Goal: Task Accomplishment & Management: Manage account settings

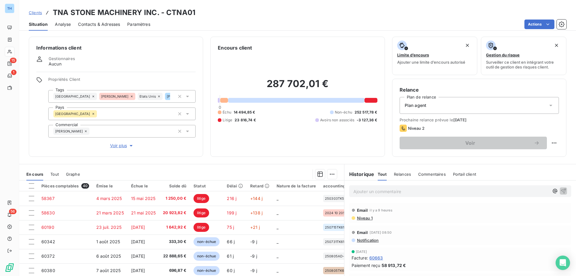
scroll to position [38, 0]
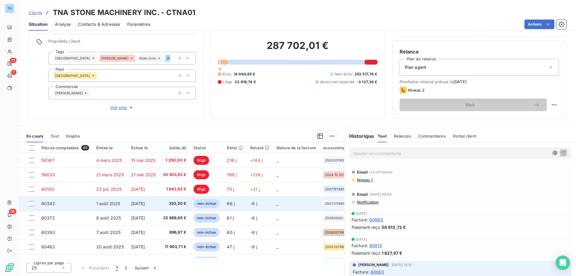
click at [138, 208] on td "[DATE]" at bounding box center [144, 203] width 32 height 14
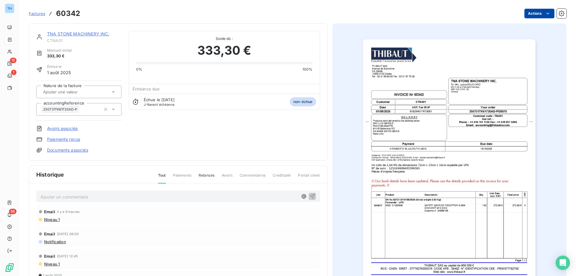
click at [536, 12] on html "TH 15 1 56 Factures 60342 Actions TNA STONE MACHINERY INC. CTNA01 Montant initi…" at bounding box center [288, 138] width 576 height 276
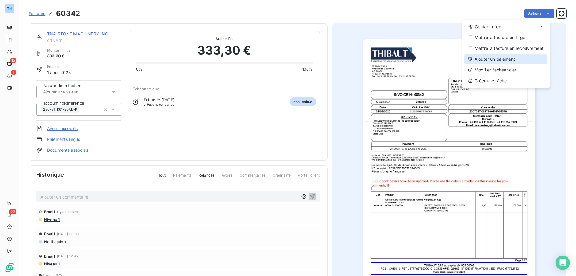
click at [502, 61] on div "Ajouter un paiement" at bounding box center [506, 59] width 83 height 10
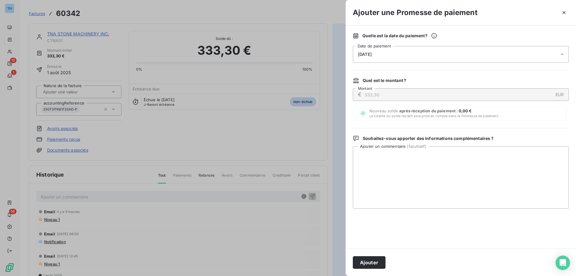
click at [405, 53] on div "[DATE]" at bounding box center [461, 54] width 216 height 17
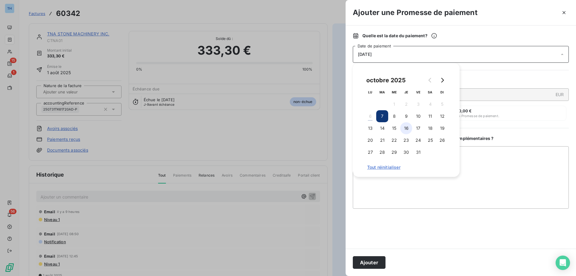
click at [405, 128] on button "16" at bounding box center [406, 128] width 12 height 12
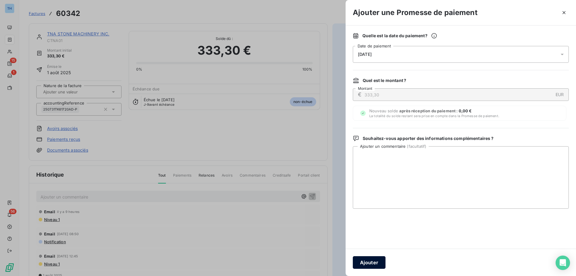
click at [359, 263] on button "Ajouter" at bounding box center [369, 262] width 33 height 13
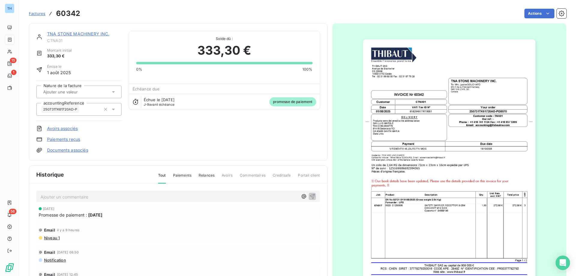
click at [89, 33] on link "TNA STONE MACHINERY INC." at bounding box center [78, 33] width 62 height 5
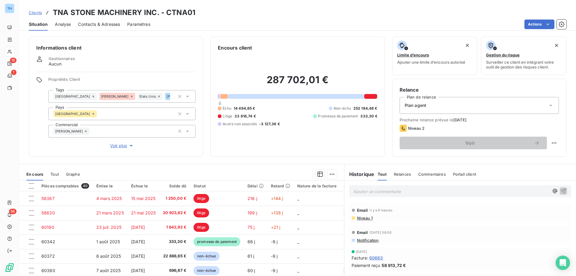
scroll to position [30, 0]
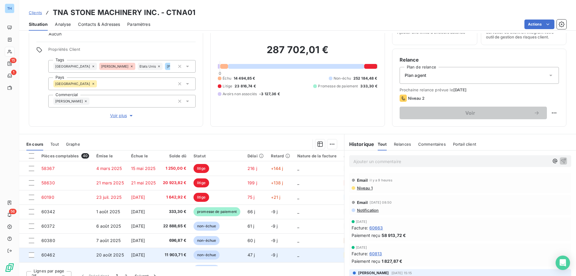
click at [145, 252] on span "[DATE]" at bounding box center [138, 254] width 14 height 5
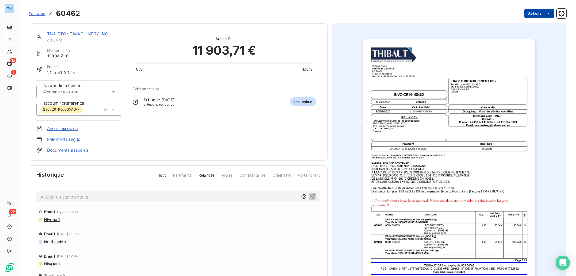
click at [532, 15] on html "TH 15 1 56 Factures 60462 Actions TNA STONE MACHINERY INC. CTNA01 Montant initi…" at bounding box center [288, 138] width 576 height 276
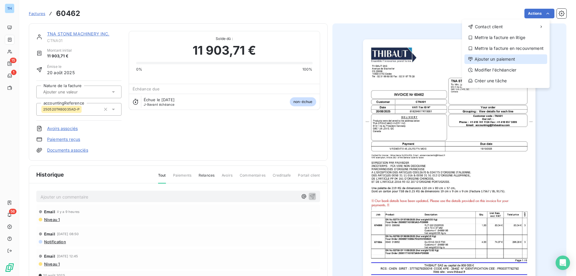
click at [490, 59] on div "Ajouter un paiement" at bounding box center [506, 59] width 83 height 10
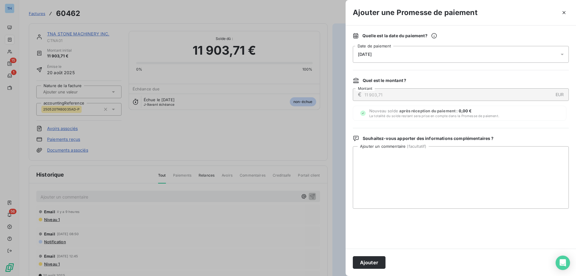
click at [402, 56] on div "[DATE]" at bounding box center [461, 54] width 216 height 17
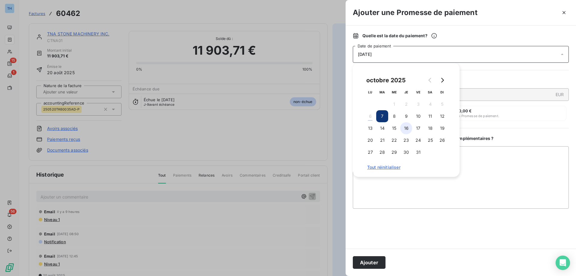
click at [403, 126] on button "16" at bounding box center [406, 128] width 12 height 12
click at [374, 260] on button "Ajouter" at bounding box center [369, 262] width 33 height 13
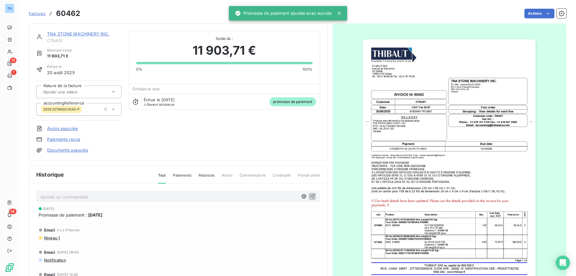
click at [69, 34] on link "TNA STONE MACHINERY INC." at bounding box center [78, 33] width 62 height 5
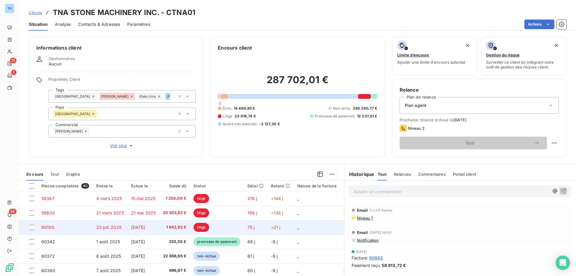
scroll to position [90, 0]
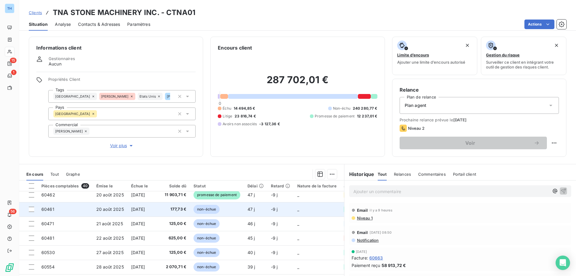
click at [145, 209] on span "[DATE]" at bounding box center [138, 208] width 14 height 5
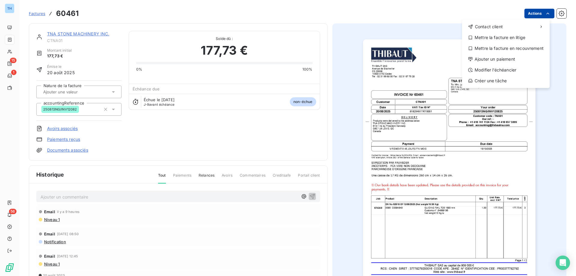
click at [527, 12] on html "TH 15 1 56 Factures 60461 Actions Contact client Mettre la facture en litige Me…" at bounding box center [288, 138] width 576 height 276
click at [484, 57] on div "Ajouter un paiement" at bounding box center [506, 59] width 83 height 10
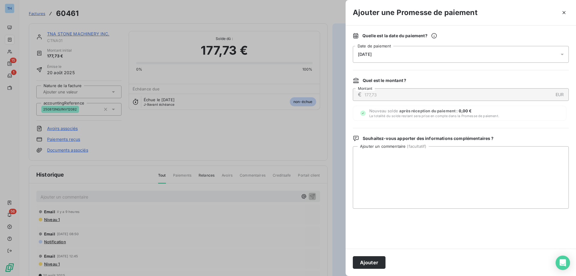
click at [406, 53] on div "[DATE]" at bounding box center [461, 54] width 216 height 17
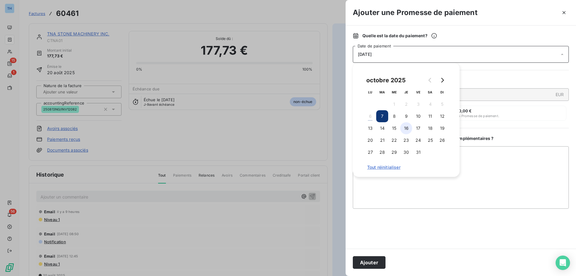
click at [411, 127] on button "16" at bounding box center [406, 128] width 12 height 12
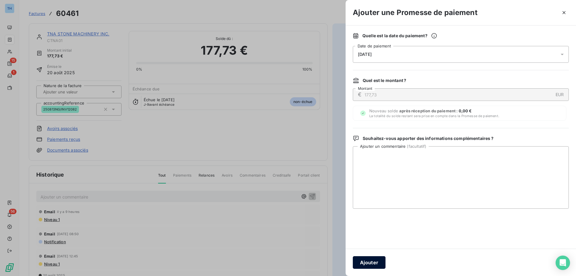
click at [374, 260] on button "Ajouter" at bounding box center [369, 262] width 33 height 13
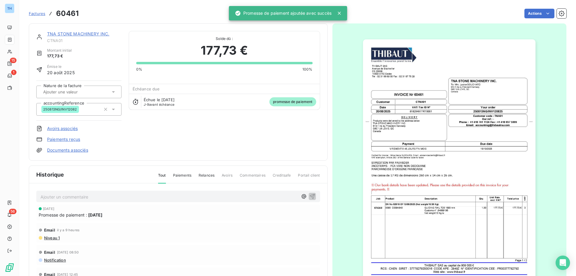
click at [72, 34] on link "TNA STONE MACHINERY INC." at bounding box center [78, 33] width 62 height 5
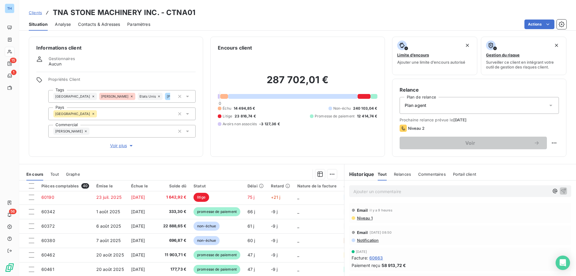
scroll to position [60, 0]
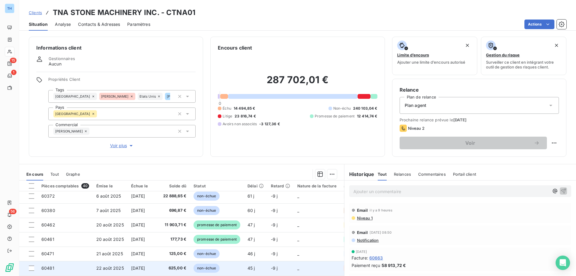
click at [138, 268] on span "[DATE]" at bounding box center [138, 267] width 14 height 5
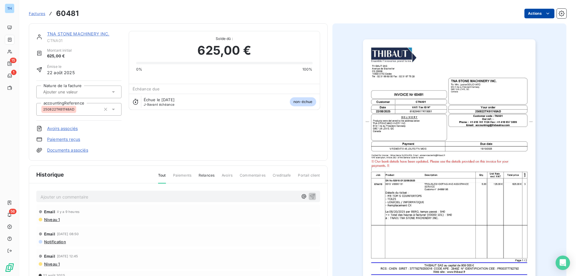
click at [532, 14] on html "TH 15 1 56 Factures 60481 Actions TNA STONE MACHINERY INC. CTNA01 Montant initi…" at bounding box center [288, 138] width 576 height 276
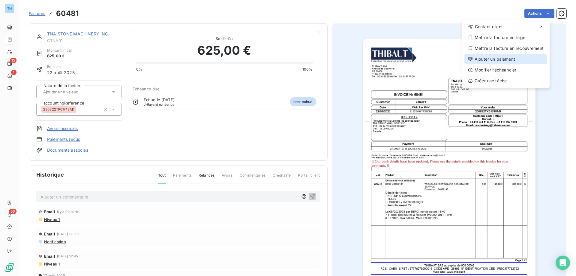
click at [486, 58] on div "Ajouter un paiement" at bounding box center [506, 59] width 83 height 10
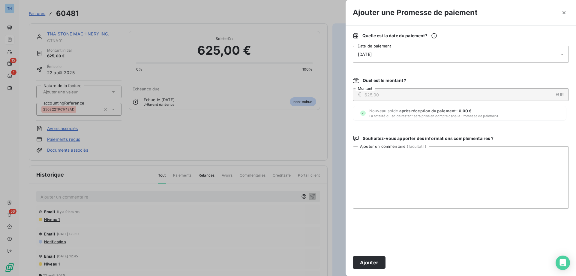
click at [389, 57] on div "[DATE]" at bounding box center [461, 54] width 216 height 17
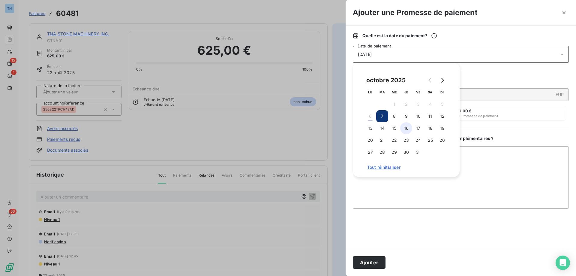
click at [408, 128] on button "16" at bounding box center [406, 128] width 12 height 12
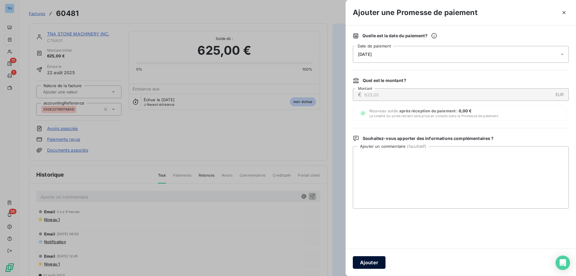
click at [368, 261] on button "Ajouter" at bounding box center [369, 262] width 33 height 13
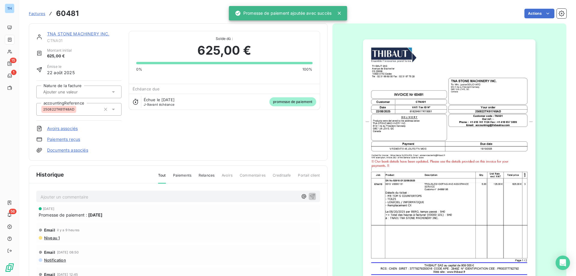
click at [96, 35] on link "TNA STONE MACHINERY INC." at bounding box center [78, 33] width 62 height 5
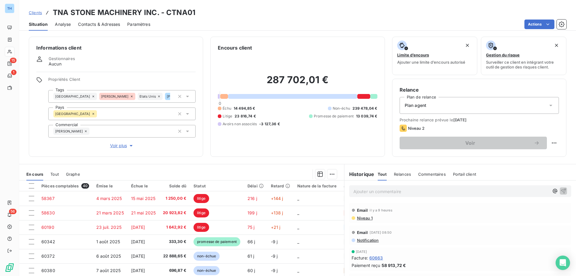
scroll to position [90, 0]
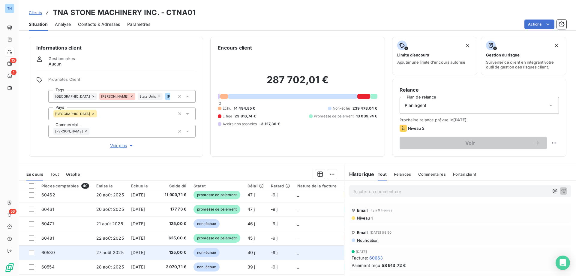
click at [145, 253] on span "[DATE]" at bounding box center [138, 252] width 14 height 5
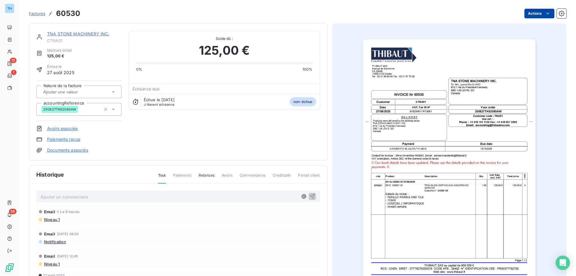
click at [535, 12] on html "TH 15 1 56 Factures 60530 Actions TNA STONE MACHINERY INC. CTNA01 Montant initi…" at bounding box center [288, 138] width 576 height 276
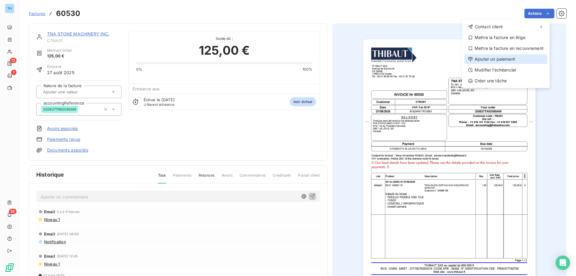
click at [514, 61] on div "Ajouter un paiement" at bounding box center [506, 59] width 83 height 10
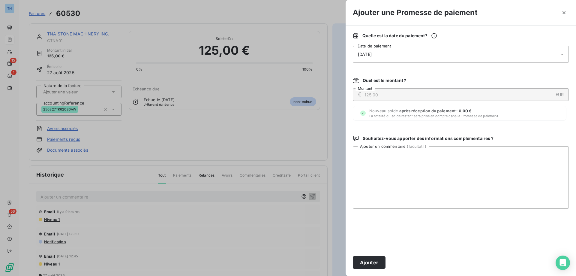
click at [396, 57] on div "[DATE]" at bounding box center [461, 54] width 216 height 17
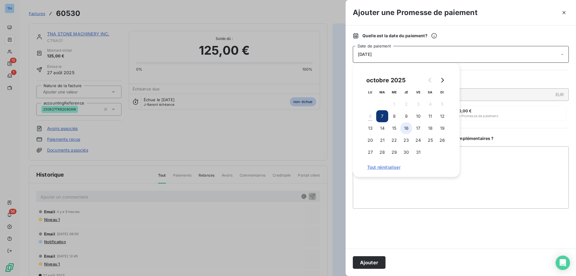
click at [408, 128] on button "16" at bounding box center [406, 128] width 12 height 12
click at [361, 266] on button "Ajouter" at bounding box center [369, 262] width 33 height 13
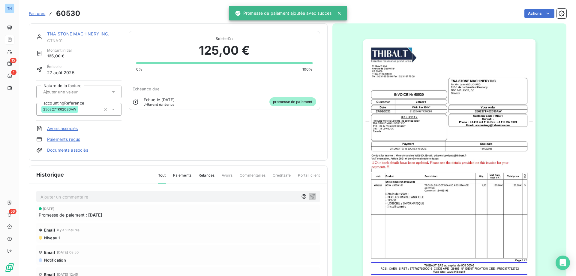
click at [60, 37] on div "TNA STONE MACHINERY INC." at bounding box center [84, 34] width 74 height 6
click at [62, 34] on link "TNA STONE MACHINERY INC." at bounding box center [78, 33] width 62 height 5
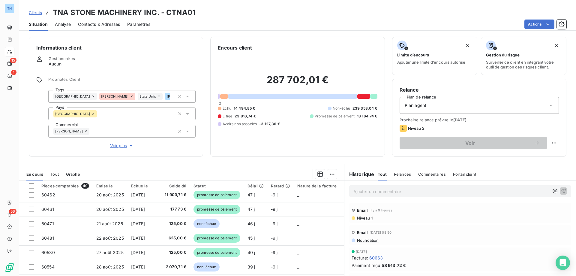
scroll to position [120, 0]
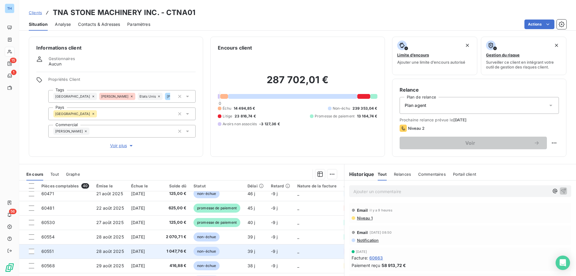
click at [144, 252] on span "[DATE]" at bounding box center [138, 251] width 14 height 5
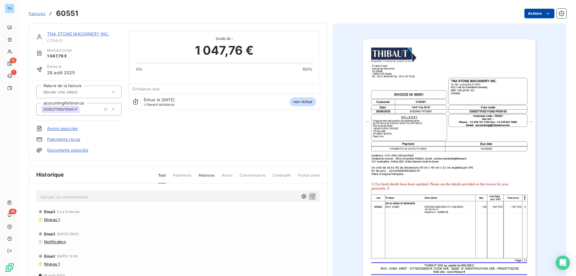
click at [532, 13] on html "TH 15 1 56 Factures 60551 Actions TNA STONE MACHINERY INC. CTNA01 Montant initi…" at bounding box center [288, 138] width 576 height 276
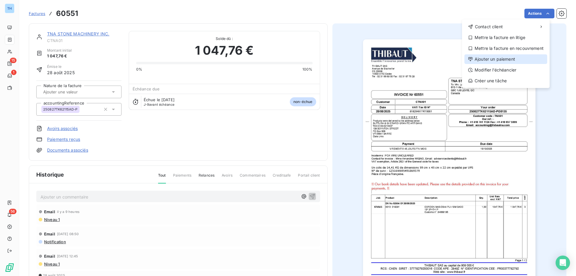
click at [484, 56] on div "Ajouter un paiement" at bounding box center [506, 59] width 83 height 10
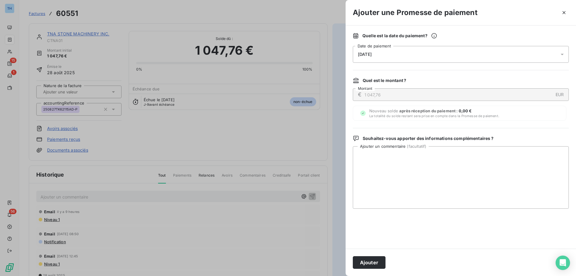
click at [457, 54] on div "[DATE]" at bounding box center [461, 54] width 216 height 17
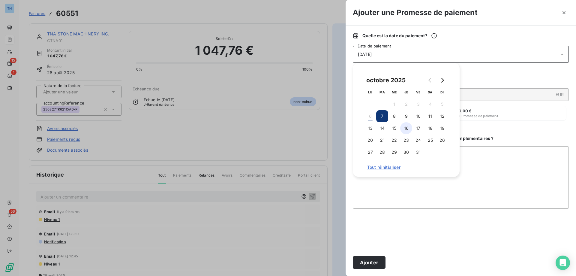
click at [403, 127] on button "16" at bounding box center [406, 128] width 12 height 12
click at [368, 261] on button "Ajouter" at bounding box center [369, 262] width 33 height 13
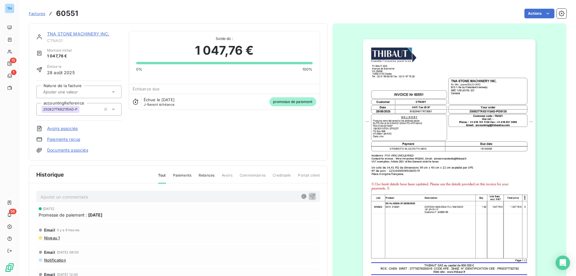
click at [90, 35] on link "TNA STONE MACHINERY INC." at bounding box center [78, 33] width 62 height 5
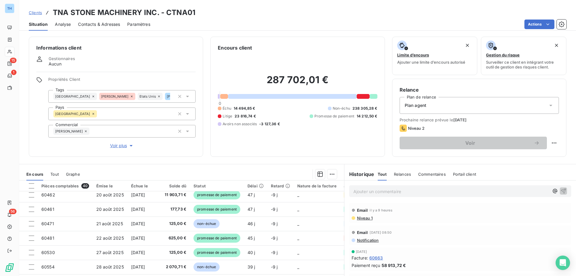
scroll to position [120, 0]
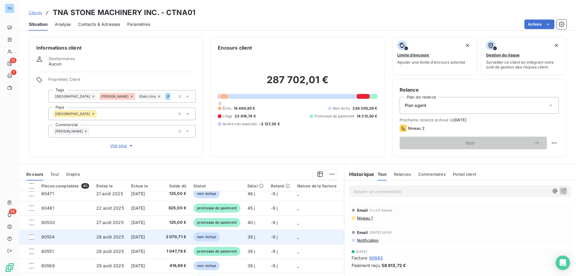
click at [128, 237] on td "[DATE]" at bounding box center [144, 237] width 32 height 14
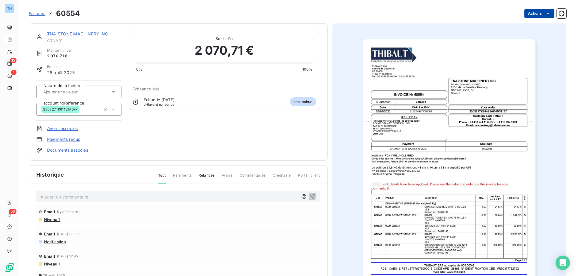
click at [537, 13] on html "TH 15 1 56 Factures 60554 Actions TNA STONE MACHINERY INC. CTNA01 Montant initi…" at bounding box center [288, 138] width 576 height 276
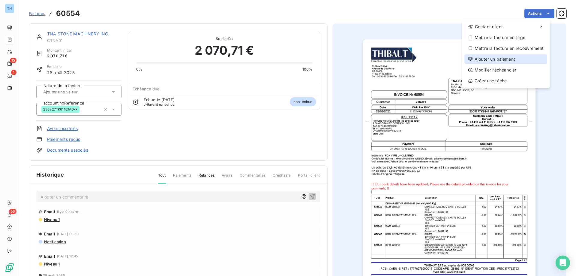
click at [491, 60] on div "Ajouter un paiement" at bounding box center [506, 59] width 83 height 10
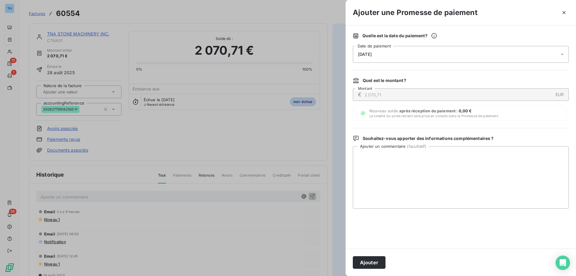
click at [420, 60] on div "[DATE]" at bounding box center [461, 54] width 216 height 17
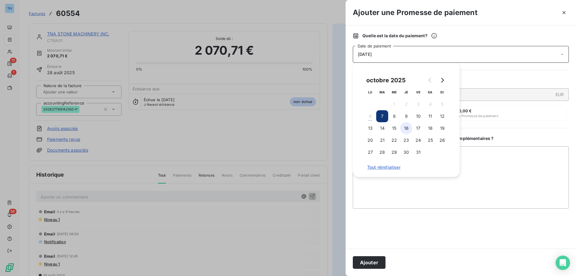
click at [403, 126] on button "16" at bounding box center [406, 128] width 12 height 12
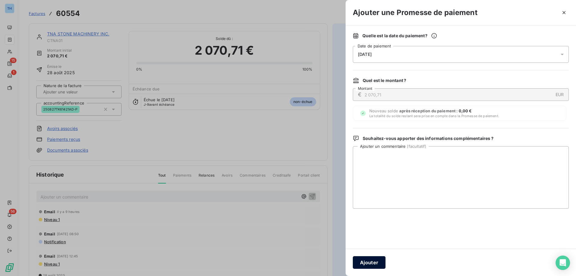
click at [371, 266] on button "Ajouter" at bounding box center [369, 262] width 33 height 13
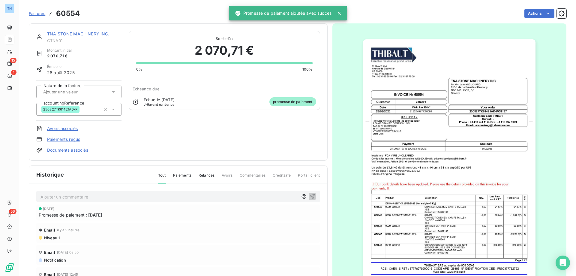
click at [79, 34] on link "TNA STONE MACHINERY INC." at bounding box center [78, 33] width 62 height 5
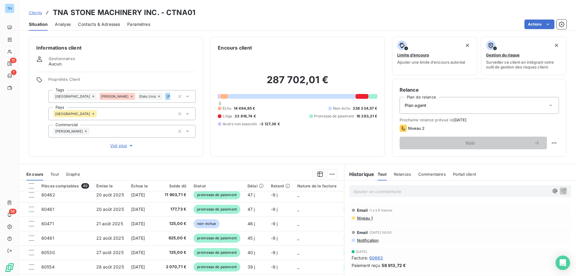
scroll to position [180, 0]
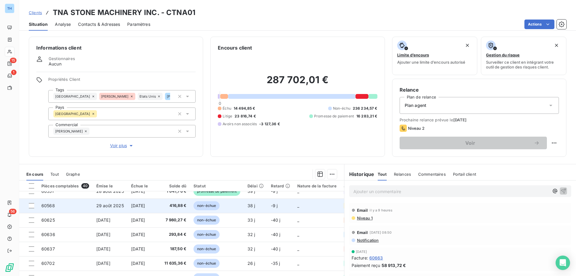
click at [162, 206] on td "416,88 €" at bounding box center [174, 205] width 31 height 14
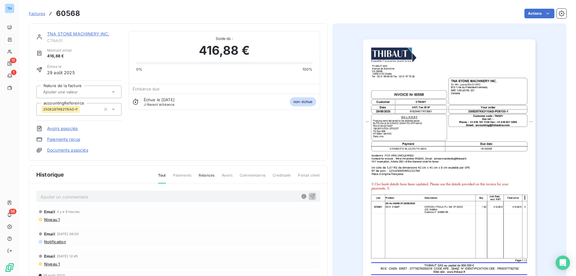
click at [537, 11] on html "TH 15 1 56 Factures 60568 Actions TNA STONE MACHINERY INC. CTNA01 Montant initi…" at bounding box center [288, 138] width 576 height 276
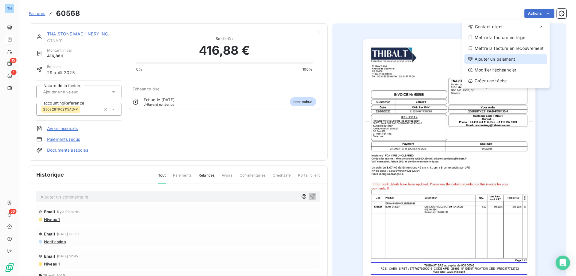
click at [493, 59] on div "Ajouter un paiement" at bounding box center [506, 59] width 83 height 10
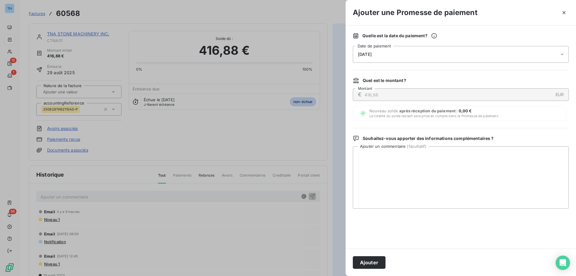
click at [436, 57] on div "[DATE]" at bounding box center [461, 54] width 216 height 17
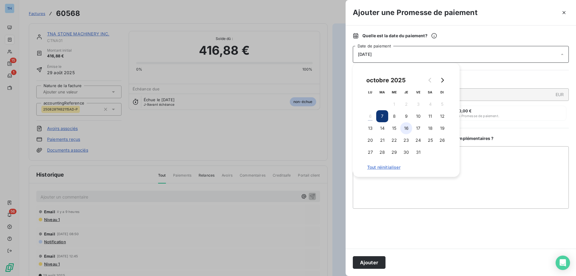
click at [409, 125] on button "16" at bounding box center [406, 128] width 12 height 12
click at [370, 266] on button "Ajouter" at bounding box center [369, 262] width 33 height 13
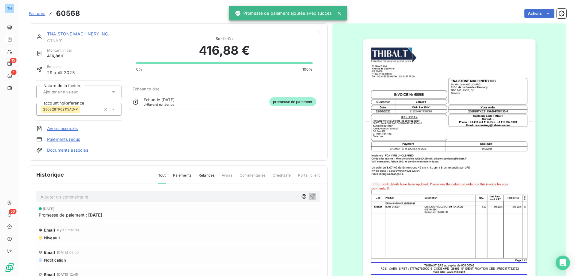
click at [90, 33] on link "TNA STONE MACHINERY INC." at bounding box center [78, 33] width 62 height 5
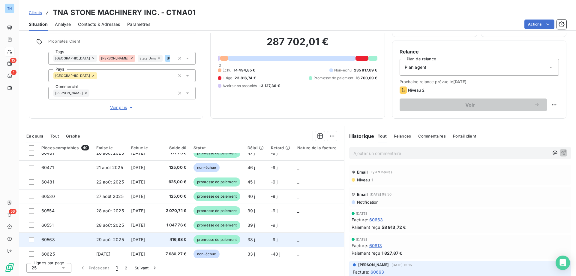
scroll to position [48, 0]
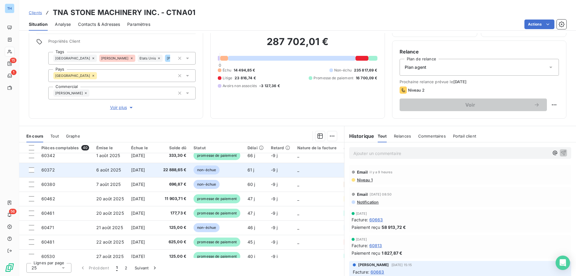
click at [145, 170] on span "[DATE]" at bounding box center [138, 169] width 14 height 5
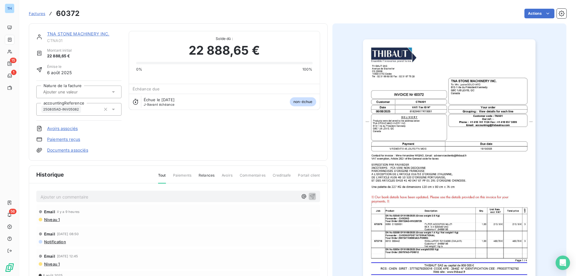
click at [442, 113] on img "button" at bounding box center [449, 161] width 173 height 244
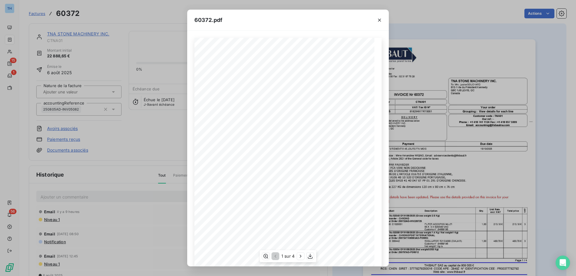
scroll to position [33, 0]
click at [300, 258] on icon "button" at bounding box center [301, 256] width 6 height 6
click at [273, 254] on icon "button" at bounding box center [275, 256] width 6 height 6
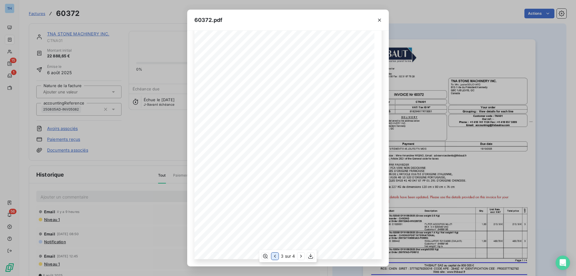
click at [273, 254] on icon "button" at bounding box center [275, 256] width 6 height 6
click at [378, 20] on icon "button" at bounding box center [380, 20] width 6 height 6
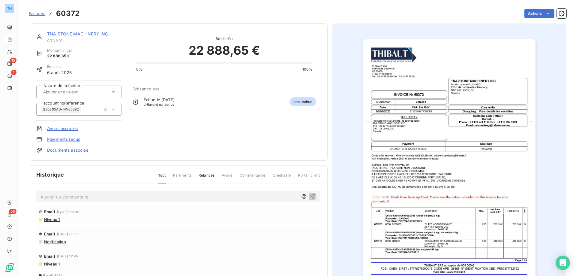
click at [88, 32] on link "TNA STONE MACHINERY INC." at bounding box center [78, 33] width 62 height 5
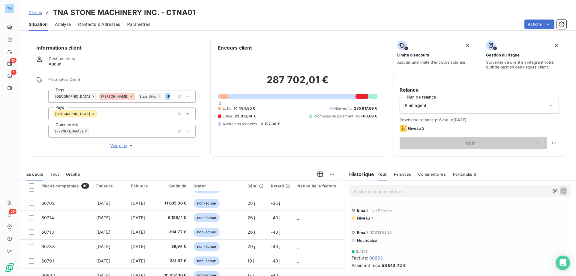
scroll to position [258, 0]
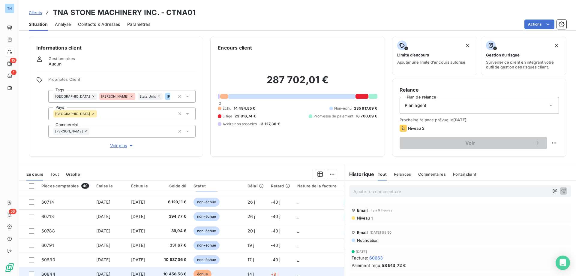
click at [137, 271] on span "[DATE]" at bounding box center [138, 273] width 14 height 5
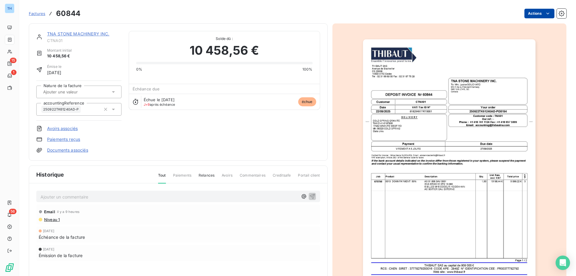
click at [537, 12] on html "TH 15 1 56 Factures 60844 Actions TNA STONE MACHINERY INC. CTNA01 Montant initi…" at bounding box center [288, 138] width 576 height 276
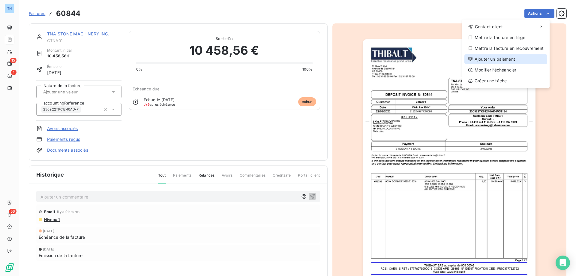
click at [484, 58] on div "Ajouter un paiement" at bounding box center [506, 59] width 83 height 10
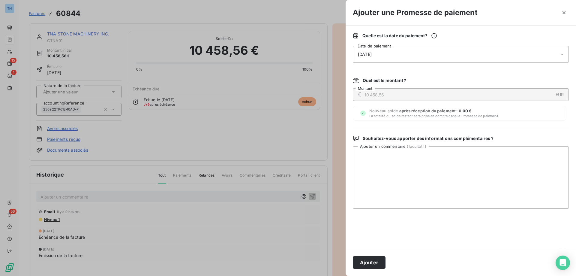
click at [406, 49] on div "[DATE]" at bounding box center [461, 54] width 216 height 17
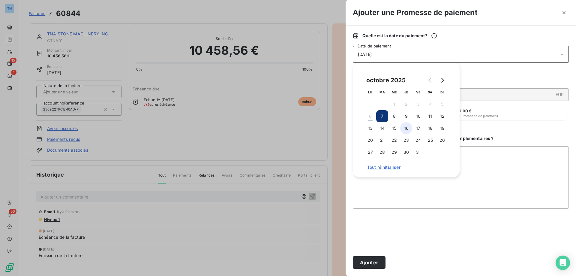
click at [405, 129] on button "16" at bounding box center [406, 128] width 12 height 12
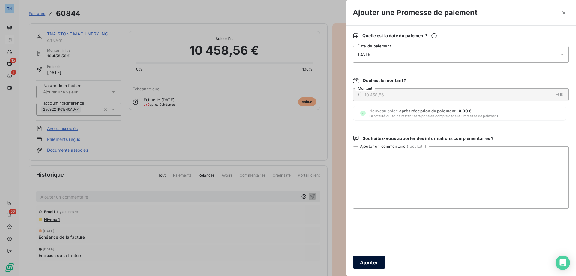
click at [362, 263] on button "Ajouter" at bounding box center [369, 262] width 33 height 13
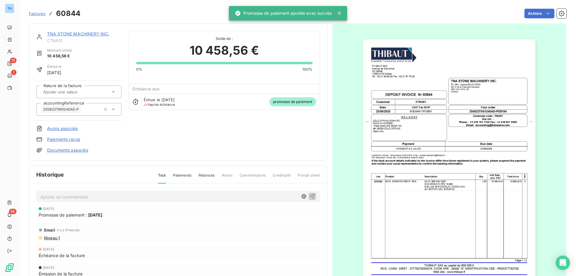
click at [81, 32] on link "TNA STONE MACHINERY INC." at bounding box center [78, 33] width 62 height 5
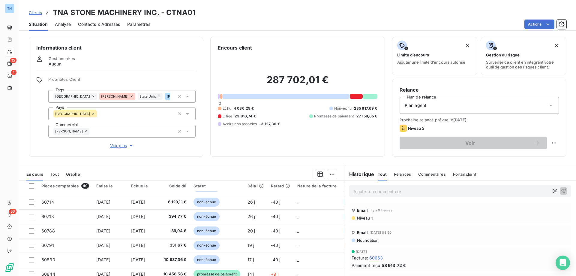
scroll to position [38, 0]
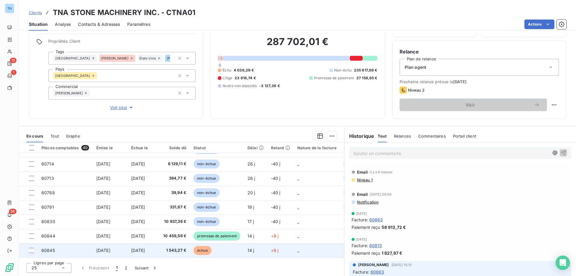
click at [139, 249] on span "[DATE]" at bounding box center [138, 250] width 14 height 5
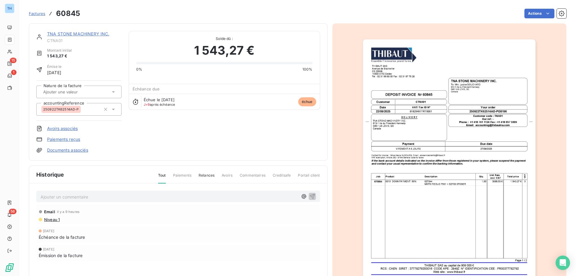
click at [540, 11] on html "TH 15 1 56 Factures 60845 Actions TNA STONE MACHINERY INC. CTNA01 Montant initi…" at bounding box center [288, 138] width 576 height 276
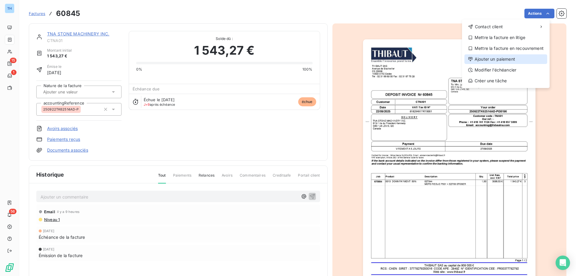
click at [504, 59] on div "Ajouter un paiement" at bounding box center [506, 59] width 83 height 10
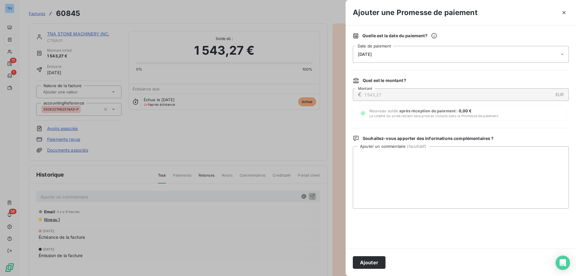
click at [404, 59] on div "[DATE]" at bounding box center [461, 54] width 216 height 17
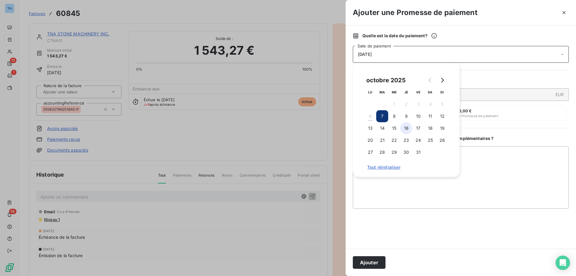
click at [408, 127] on button "16" at bounding box center [406, 128] width 12 height 12
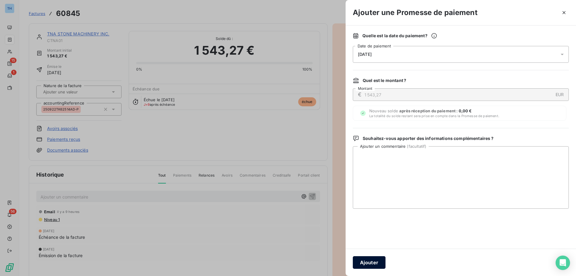
click at [372, 258] on button "Ajouter" at bounding box center [369, 262] width 33 height 13
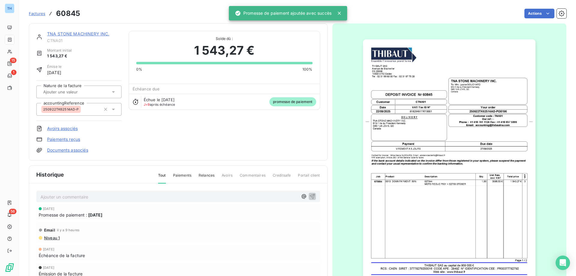
click at [97, 32] on link "TNA STONE MACHINERY INC." at bounding box center [78, 33] width 62 height 5
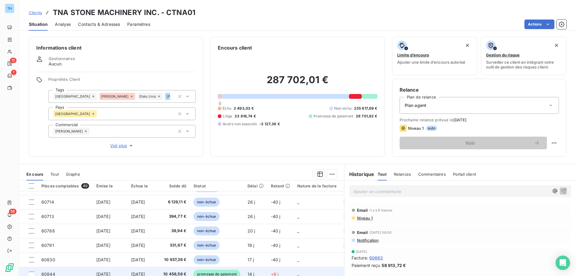
scroll to position [38, 0]
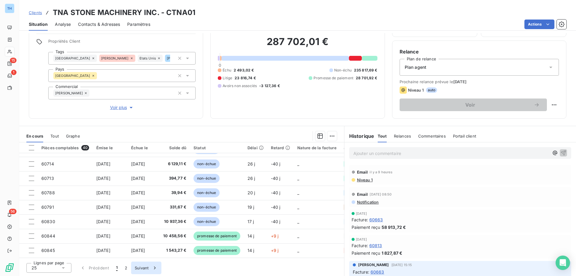
click at [146, 268] on button "Suivant" at bounding box center [146, 267] width 30 height 13
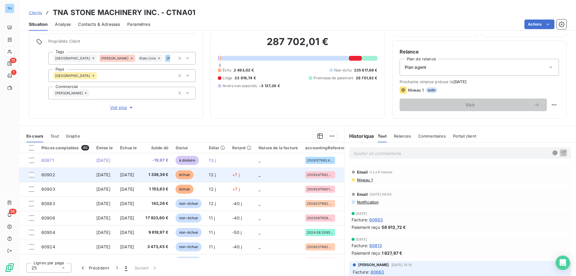
click at [168, 173] on span "1 339,39 €" at bounding box center [156, 175] width 24 height 6
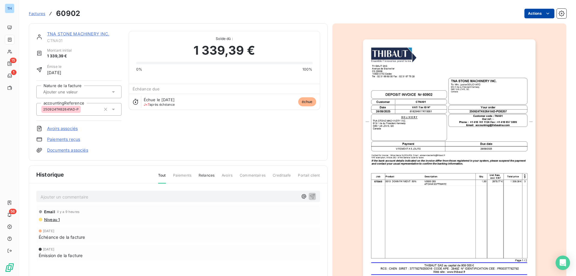
click at [539, 17] on html "TH 15 1 56 Factures 60902 Actions TNA STONE MACHINERY INC. CTNA01 Montant initi…" at bounding box center [288, 138] width 576 height 276
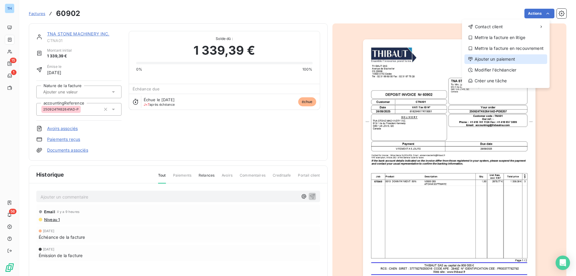
click at [502, 60] on div "Ajouter un paiement" at bounding box center [506, 59] width 83 height 10
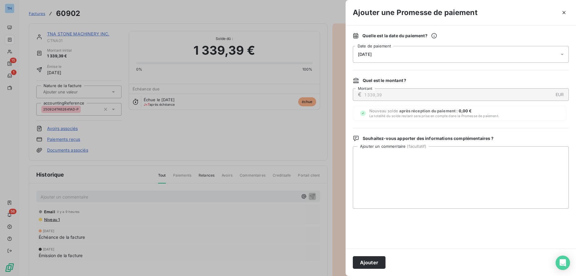
click at [448, 52] on div "[DATE]" at bounding box center [461, 54] width 216 height 17
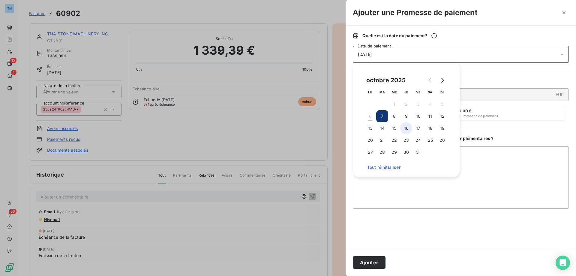
click at [408, 128] on button "16" at bounding box center [406, 128] width 12 height 12
click at [364, 265] on button "Ajouter" at bounding box center [369, 262] width 33 height 13
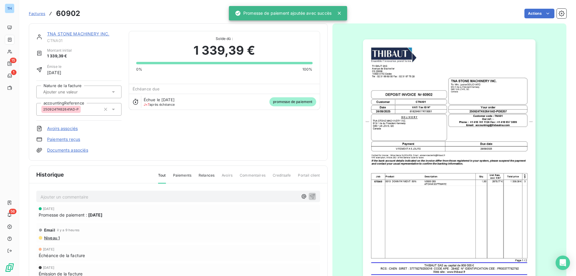
click at [89, 34] on link "TNA STONE MACHINERY INC." at bounding box center [78, 33] width 62 height 5
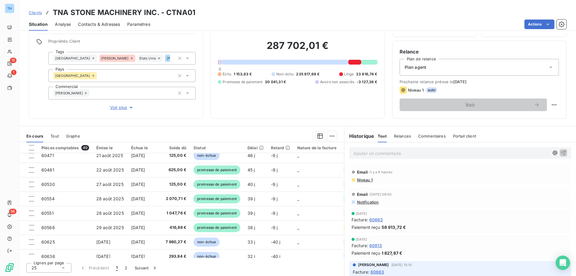
scroll to position [258, 0]
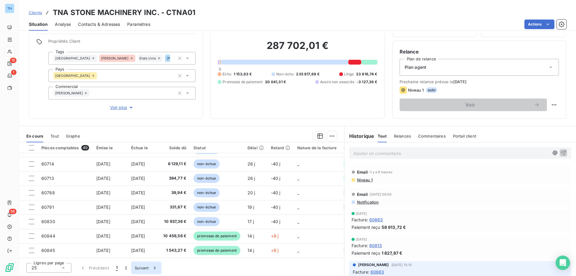
click at [136, 267] on button "Suivant" at bounding box center [146, 267] width 30 height 13
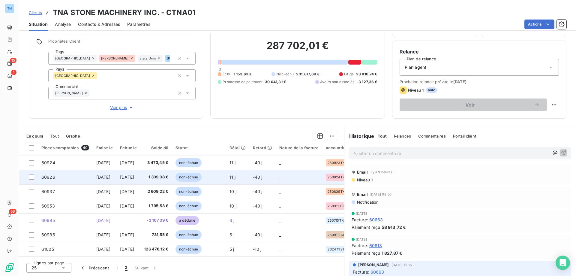
scroll to position [0, 0]
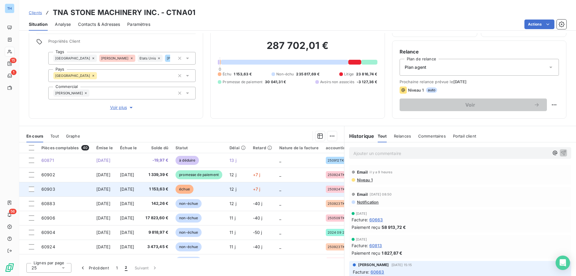
click at [165, 189] on td "1 153,63 €" at bounding box center [156, 189] width 32 height 14
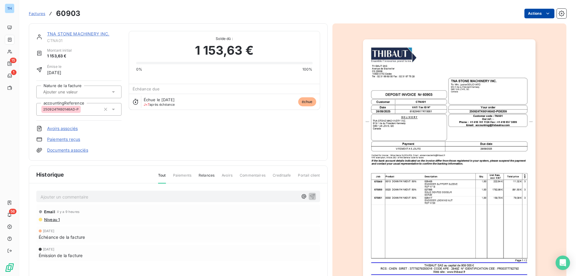
click at [538, 12] on html "TH 15 1 56 Factures 60903 Actions TNA STONE MACHINERY INC. CTNA01 Montant initi…" at bounding box center [288, 138] width 576 height 276
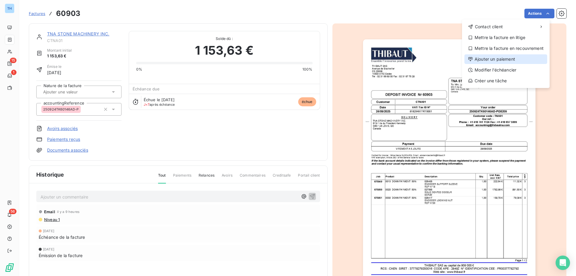
click at [478, 59] on div "Ajouter un paiement" at bounding box center [506, 59] width 83 height 10
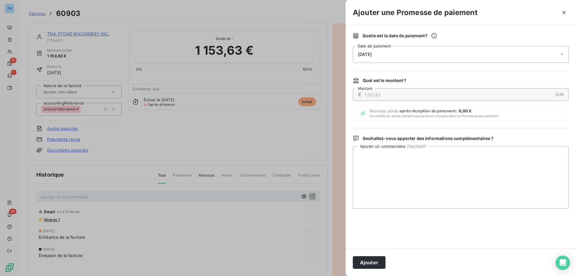
click at [404, 56] on div "[DATE]" at bounding box center [461, 54] width 216 height 17
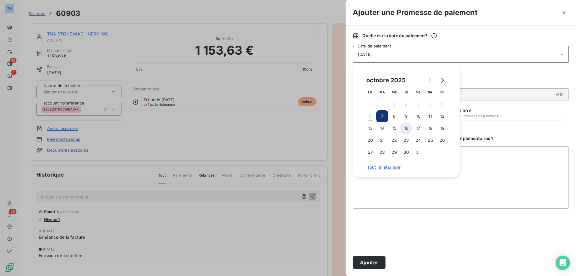
click at [406, 130] on button "16" at bounding box center [406, 128] width 12 height 12
click at [362, 262] on button "Ajouter" at bounding box center [369, 262] width 33 height 13
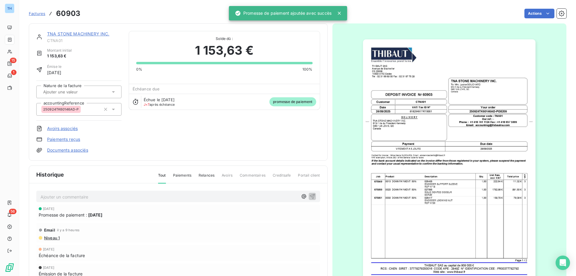
click at [95, 34] on link "TNA STONE MACHINERY INC." at bounding box center [78, 33] width 62 height 5
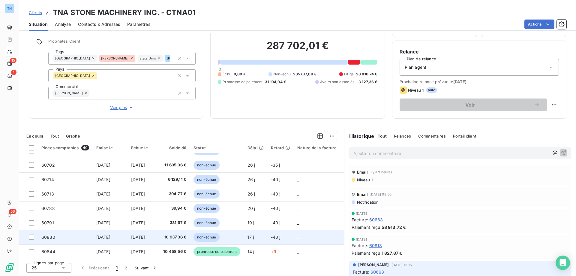
scroll to position [258, 0]
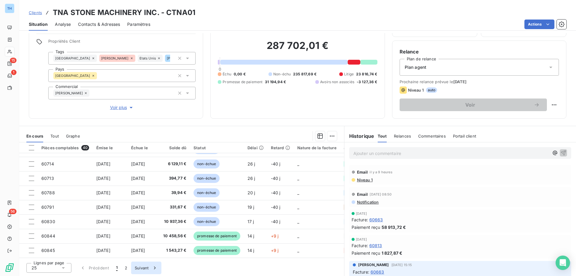
click at [140, 269] on button "Suivant" at bounding box center [146, 267] width 30 height 13
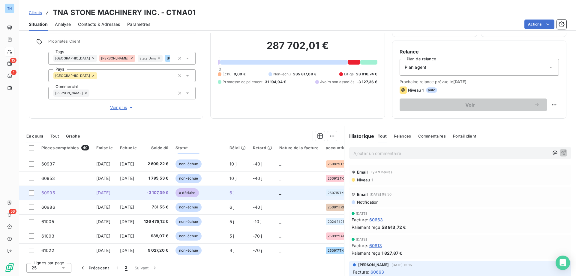
scroll to position [84, 0]
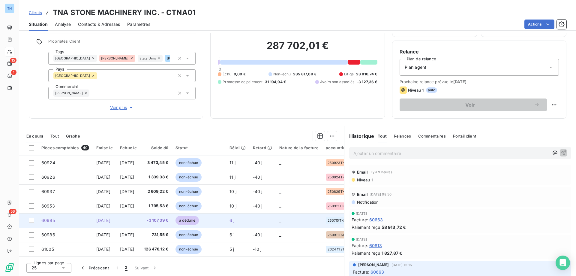
click at [140, 219] on td at bounding box center [128, 220] width 24 height 14
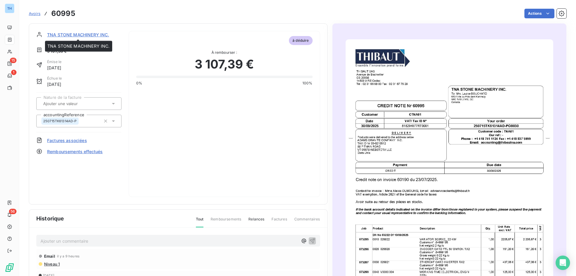
click at [83, 34] on span "TNA STONE MACHINERY INC." at bounding box center [78, 35] width 62 height 6
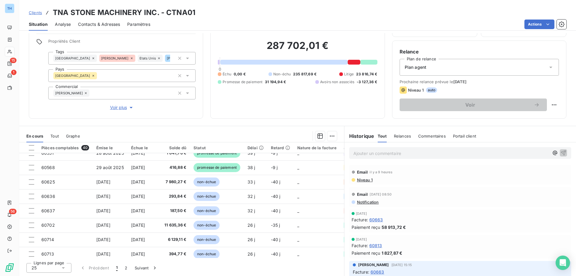
scroll to position [258, 0]
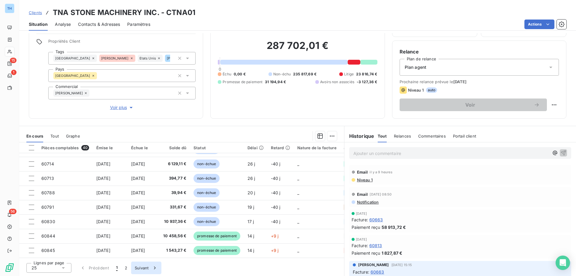
click at [142, 266] on button "Suivant" at bounding box center [146, 267] width 30 height 13
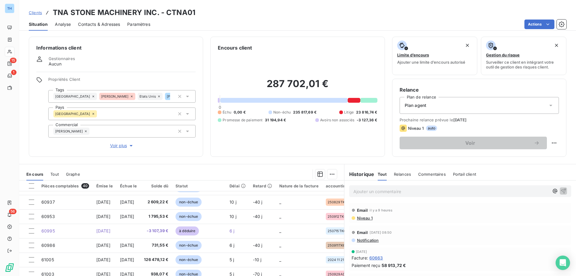
scroll to position [38, 0]
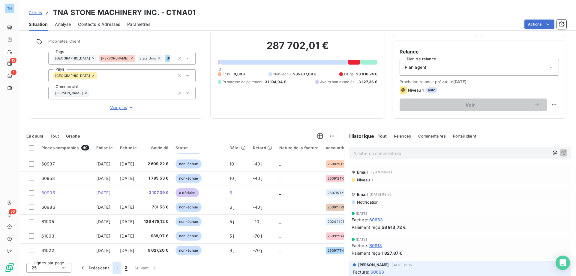
click at [117, 268] on button "1" at bounding box center [117, 267] width 9 height 13
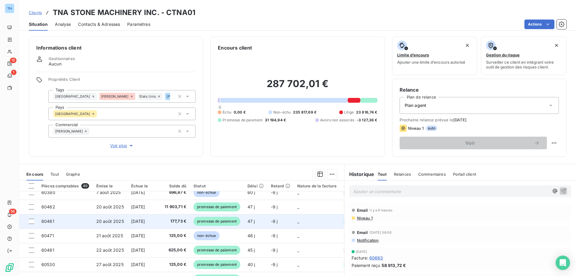
scroll to position [18, 0]
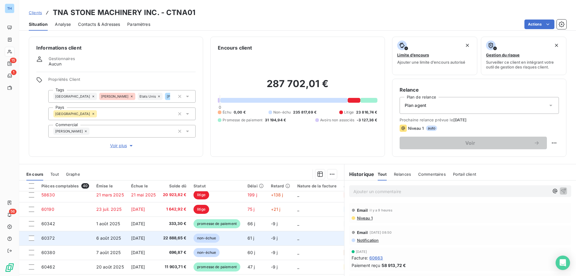
click at [145, 236] on span "[DATE]" at bounding box center [138, 237] width 14 height 5
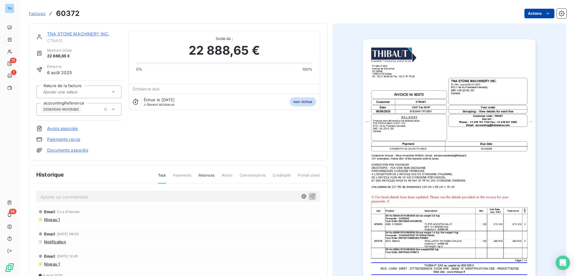
click at [544, 17] on html "TH 15 1 56 Factures 60372 Actions TNA STONE MACHINERY INC. CTNA01 Montant initi…" at bounding box center [288, 138] width 576 height 276
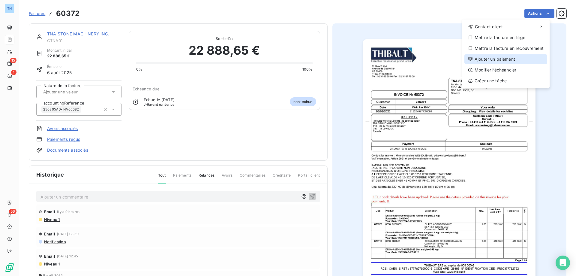
click at [491, 59] on div "Ajouter un paiement" at bounding box center [506, 59] width 83 height 10
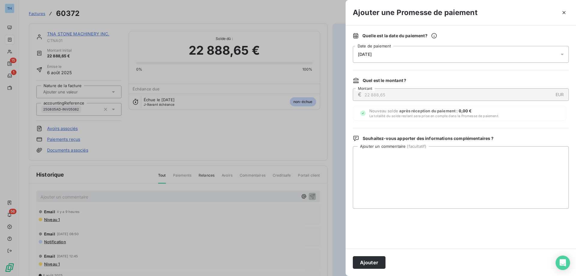
click at [437, 58] on div "[DATE]" at bounding box center [461, 54] width 216 height 17
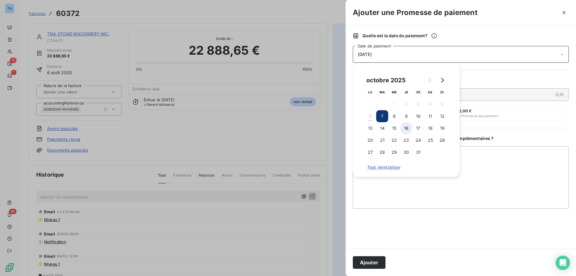
click at [405, 130] on button "16" at bounding box center [406, 128] width 12 height 12
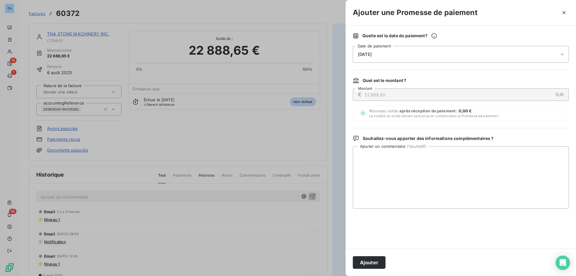
click at [362, 262] on button "Ajouter" at bounding box center [369, 262] width 33 height 13
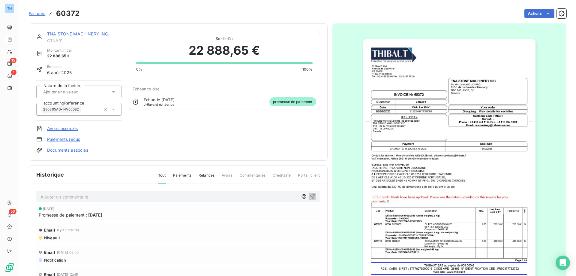
click at [461, 210] on img "button" at bounding box center [449, 161] width 173 height 244
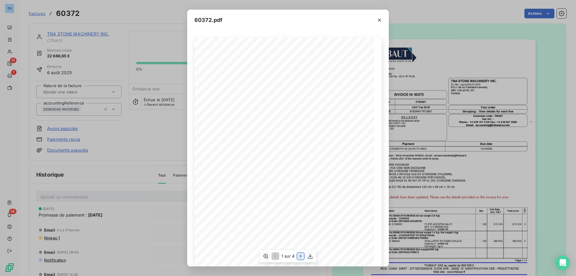
click at [302, 257] on icon "button" at bounding box center [301, 256] width 6 height 6
click at [383, 18] on button "button" at bounding box center [380, 20] width 10 height 10
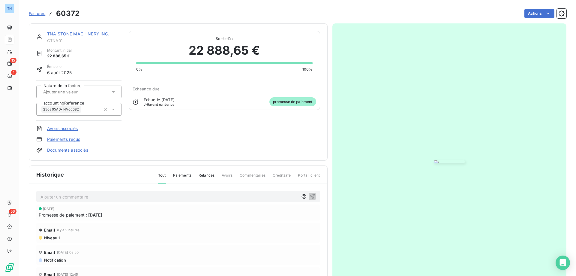
click at [93, 34] on link "TNA STONE MACHINERY INC." at bounding box center [78, 33] width 62 height 5
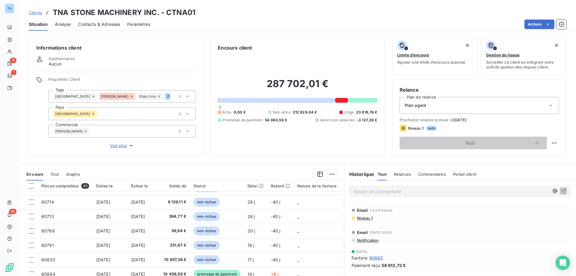
scroll to position [38, 0]
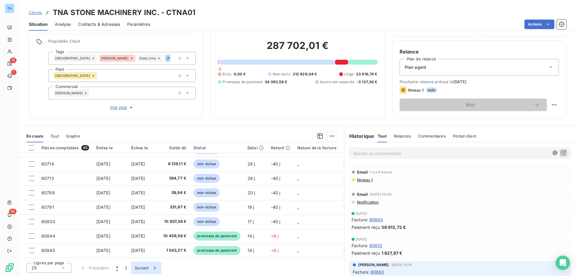
click at [140, 268] on button "Suivant" at bounding box center [146, 267] width 30 height 13
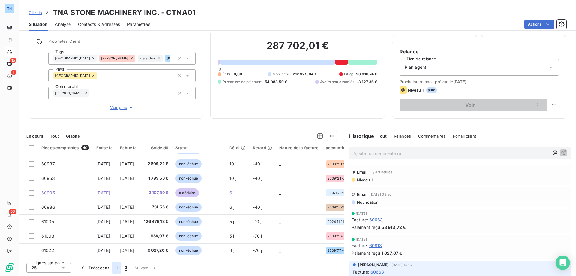
click at [115, 268] on button "1" at bounding box center [117, 267] width 9 height 13
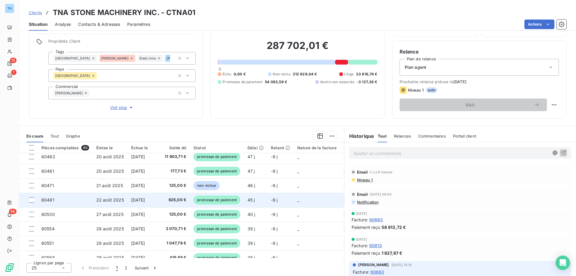
scroll to position [60, 0]
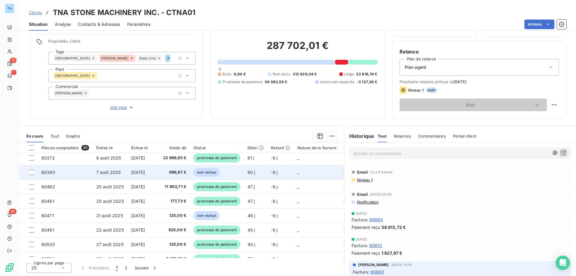
click at [170, 173] on span "696,87 €" at bounding box center [174, 172] width 23 height 6
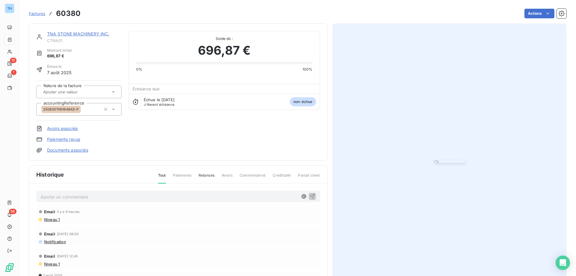
click at [465, 160] on img "button" at bounding box center [449, 161] width 31 height 2
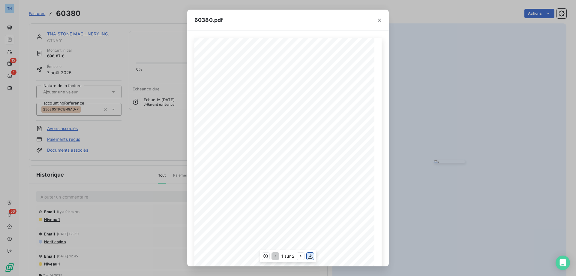
click at [309, 257] on icon "button" at bounding box center [310, 256] width 6 height 6
click at [379, 19] on icon "button" at bounding box center [380, 20] width 6 height 6
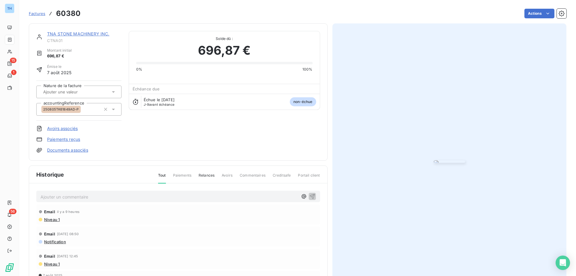
click at [88, 34] on link "TNA STONE MACHINERY INC." at bounding box center [78, 33] width 62 height 5
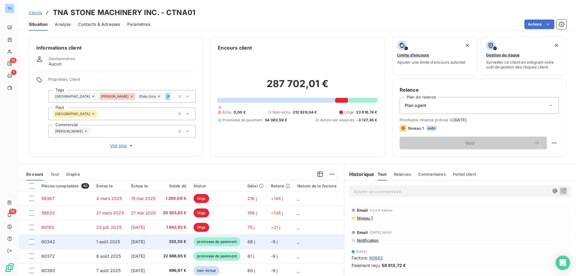
scroll to position [60, 0]
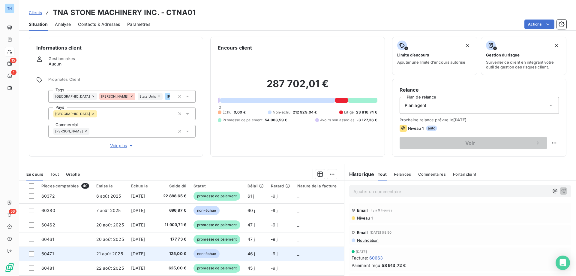
click at [145, 256] on span "[DATE]" at bounding box center [138, 253] width 14 height 5
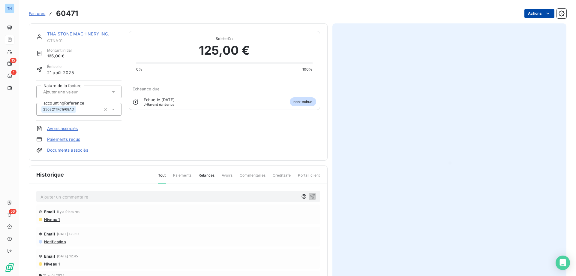
click at [535, 14] on html "TH 15 1 56 Factures 60471 Actions TNA STONE MACHINERY INC. CTNA01 Montant initi…" at bounding box center [288, 138] width 576 height 276
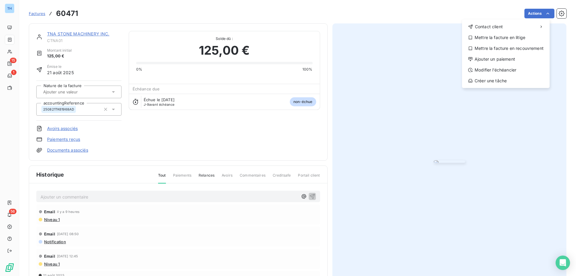
click at [417, 69] on html "TH 15 1 56 Factures 60471 Actions Contact client Mettre la facture en litige Me…" at bounding box center [288, 138] width 576 height 276
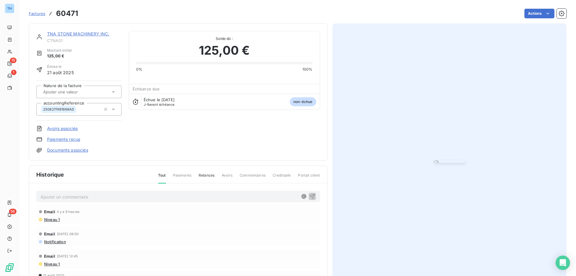
click at [434, 163] on img "button" at bounding box center [449, 161] width 31 height 2
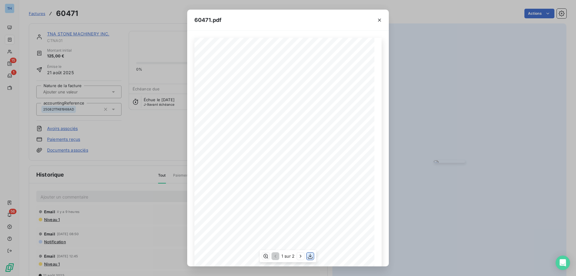
click at [312, 256] on icon "button" at bounding box center [310, 256] width 6 height 6
click at [378, 19] on icon "button" at bounding box center [379, 20] width 3 height 3
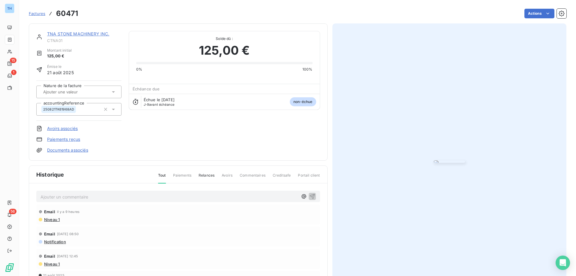
click at [73, 32] on link "TNA STONE MACHINERY INC." at bounding box center [78, 33] width 62 height 5
